Goal: Information Seeking & Learning: Learn about a topic

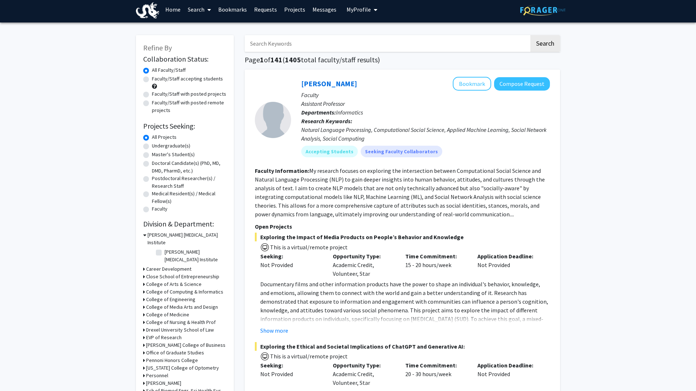
scroll to position [4, 0]
click at [152, 148] on label "Undergraduate(s)" at bounding box center [171, 146] width 38 height 8
click at [152, 146] on input "Undergraduate(s)" at bounding box center [154, 144] width 5 height 5
radio input "true"
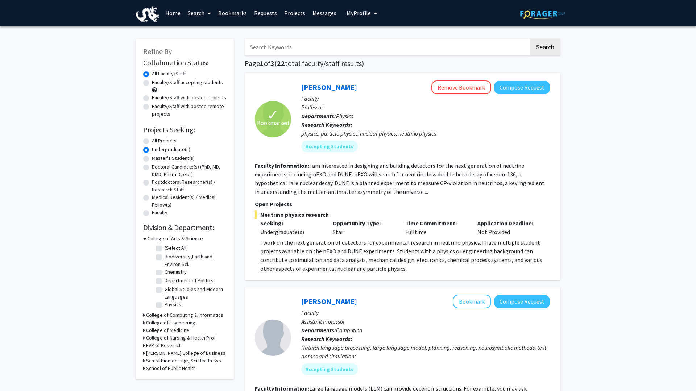
click at [147, 330] on h3 "College of Medicine" at bounding box center [167, 330] width 43 height 8
click at [164, 340] on label "Microbiology Control" at bounding box center [186, 340] width 45 height 8
click at [164, 340] on input "Microbiology Control" at bounding box center [166, 338] width 5 height 5
checkbox input "true"
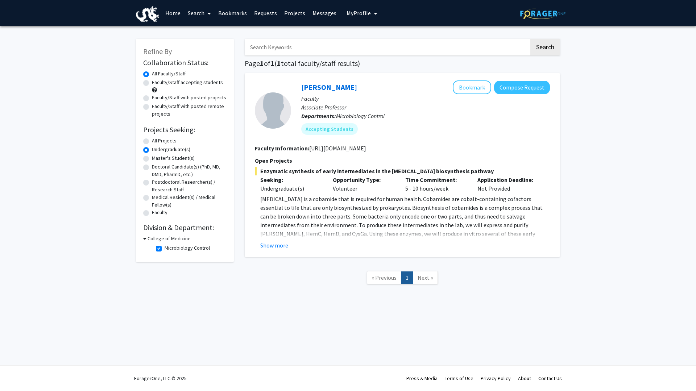
click at [145, 234] on div "Collaboration Status: Collaboration Status All Faculty/Staff Collaboration Stat…" at bounding box center [184, 156] width 83 height 198
click at [145, 236] on icon at bounding box center [144, 239] width 3 height 8
click at [145, 236] on div "College of Medicine" at bounding box center [184, 239] width 83 height 8
click at [146, 237] on h3 "College of Medicine" at bounding box center [167, 239] width 43 height 8
click at [164, 247] on label "Microbiology Control" at bounding box center [186, 248] width 45 height 8
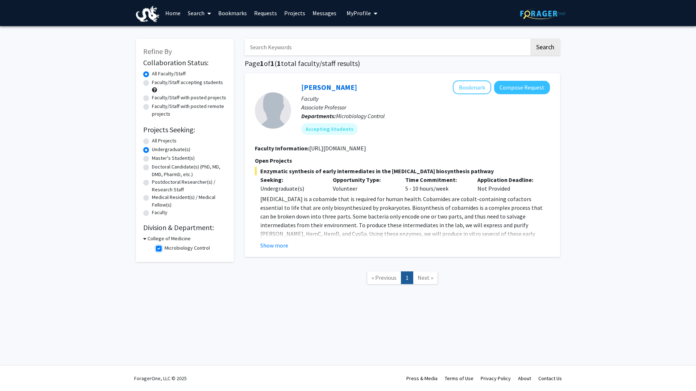
click at [164, 247] on input "Microbiology Control" at bounding box center [166, 246] width 5 height 5
checkbox input "false"
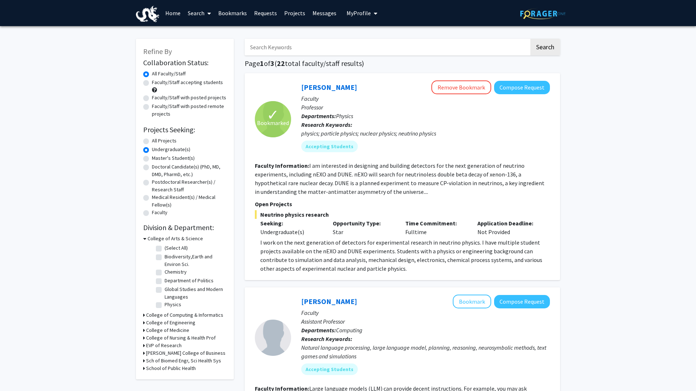
click at [143, 341] on icon at bounding box center [144, 338] width 2 height 8
click at [164, 347] on label "(Select All)" at bounding box center [175, 347] width 23 height 8
click at [164, 347] on input "(Select All)" at bounding box center [166, 345] width 5 height 5
checkbox input "true"
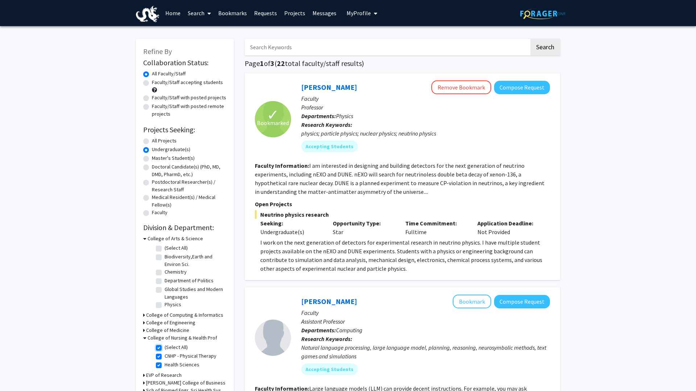
checkbox input "true"
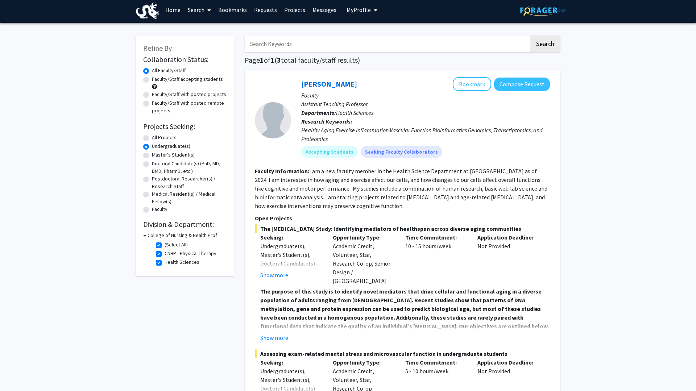
scroll to position [4, 0]
